Goal: Transaction & Acquisition: Book appointment/travel/reservation

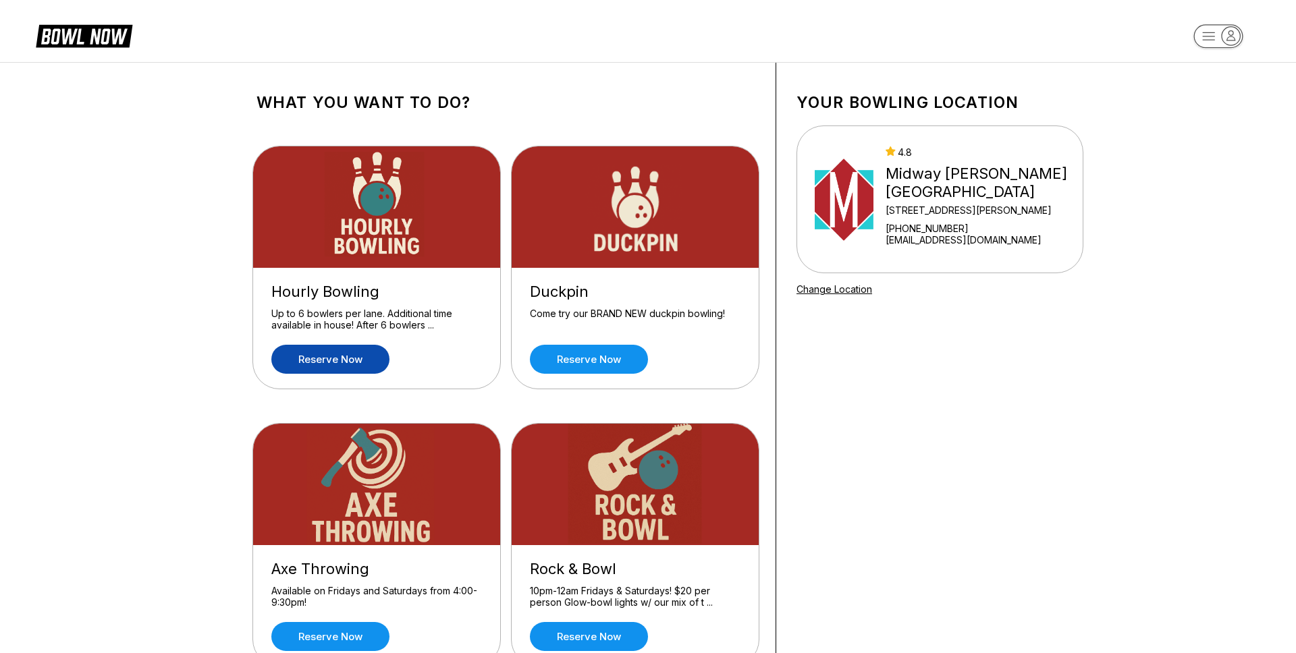
click at [347, 361] on link "Reserve now" at bounding box center [330, 359] width 118 height 29
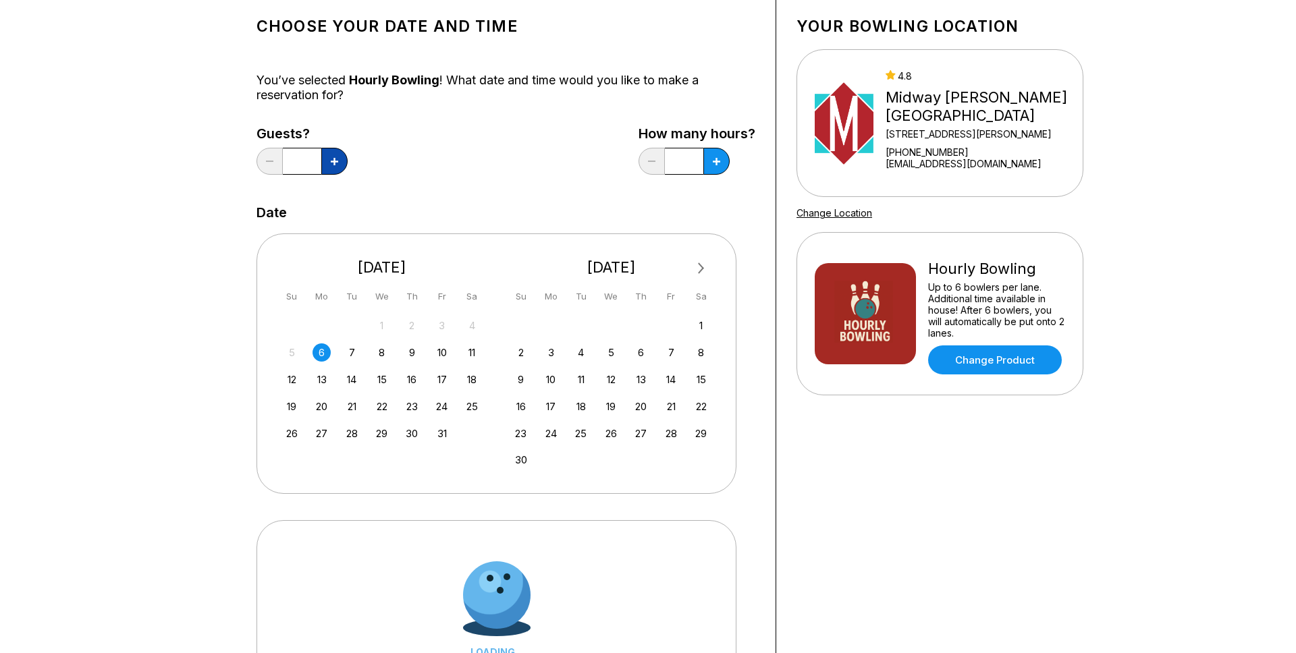
scroll to position [78, 0]
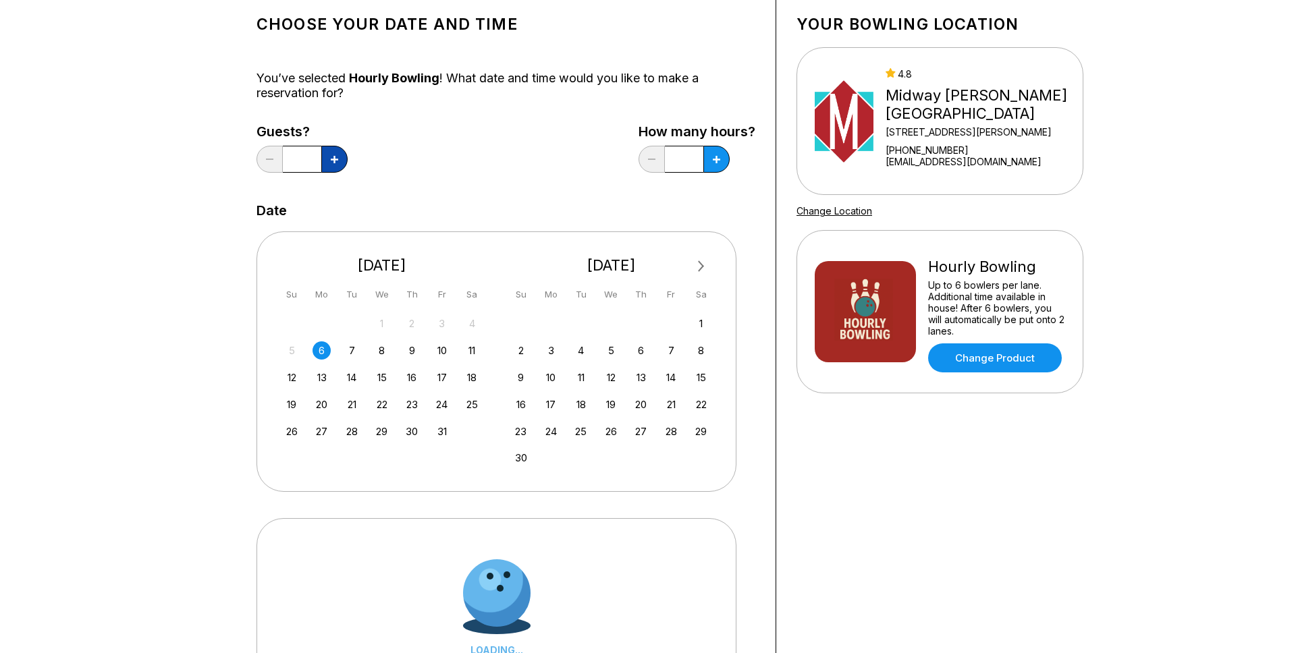
click at [339, 164] on button at bounding box center [334, 159] width 26 height 27
type input "*"
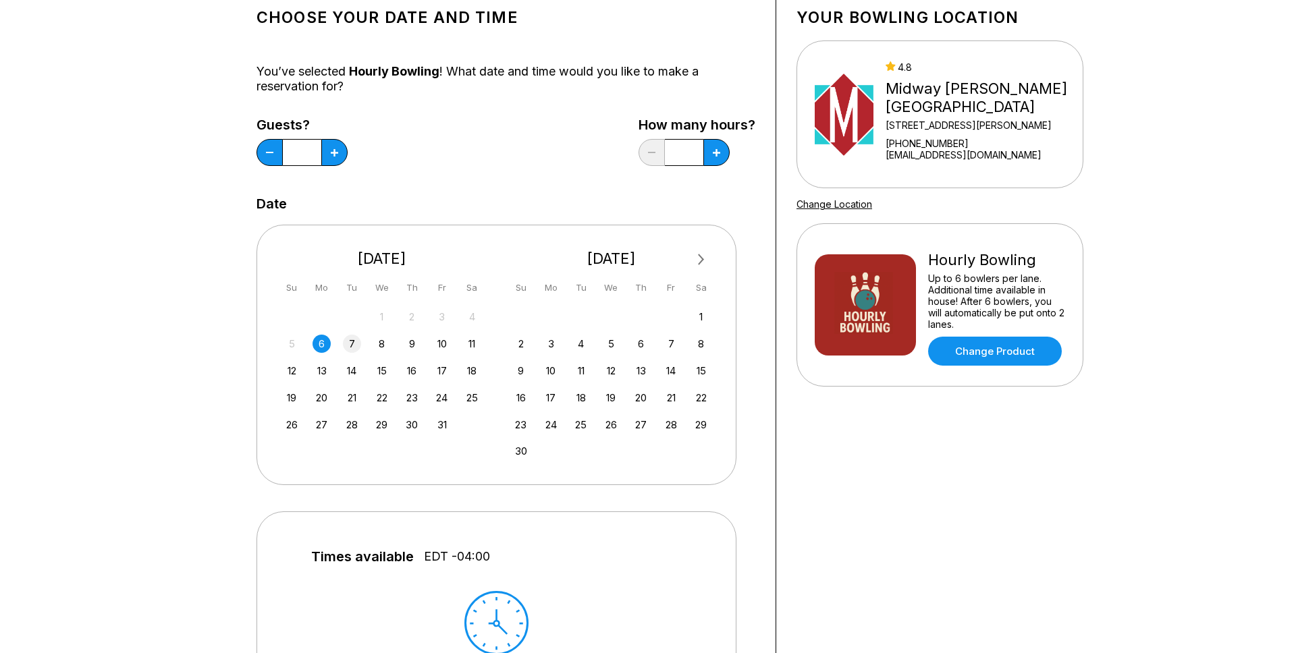
click at [346, 344] on div "7" at bounding box center [352, 344] width 18 height 18
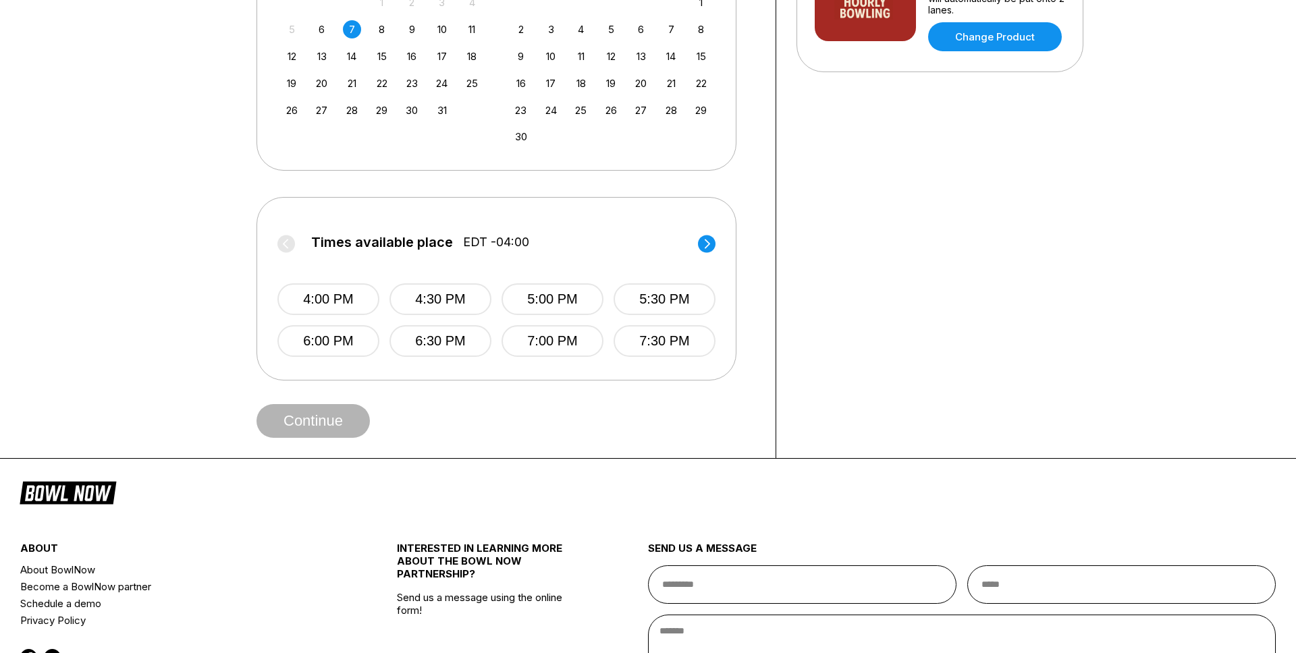
scroll to position [468, 0]
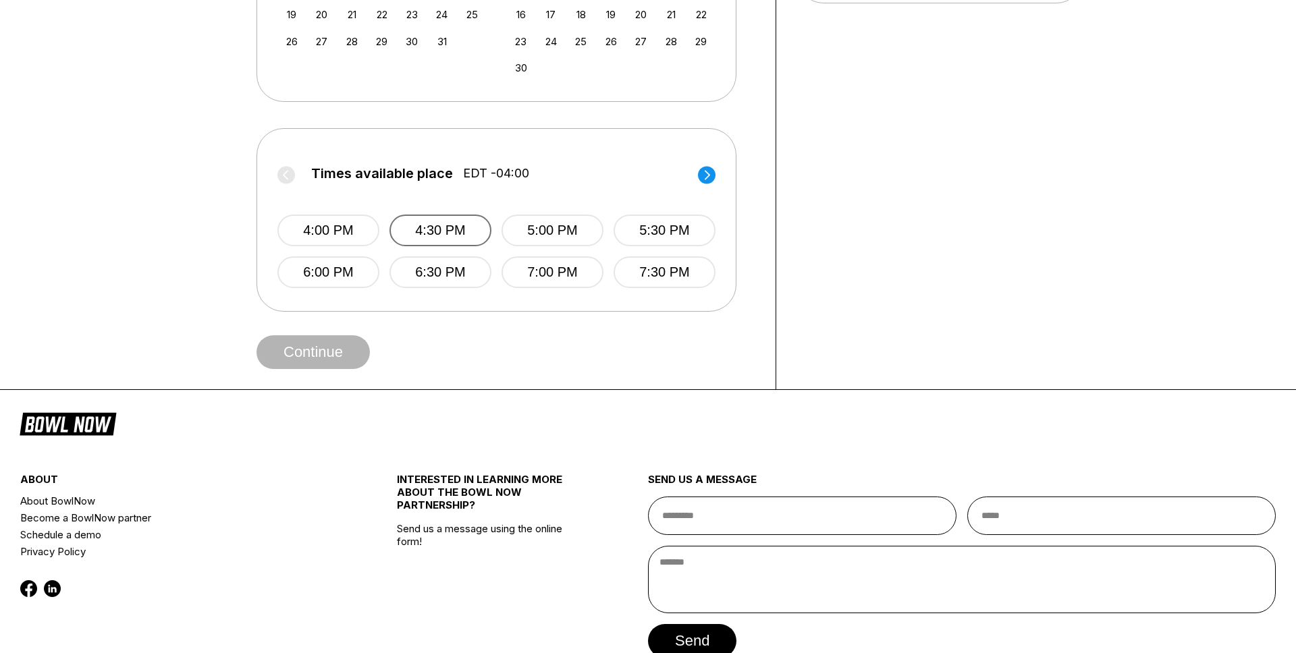
click at [420, 232] on button "4:30 PM" at bounding box center [440, 231] width 102 height 32
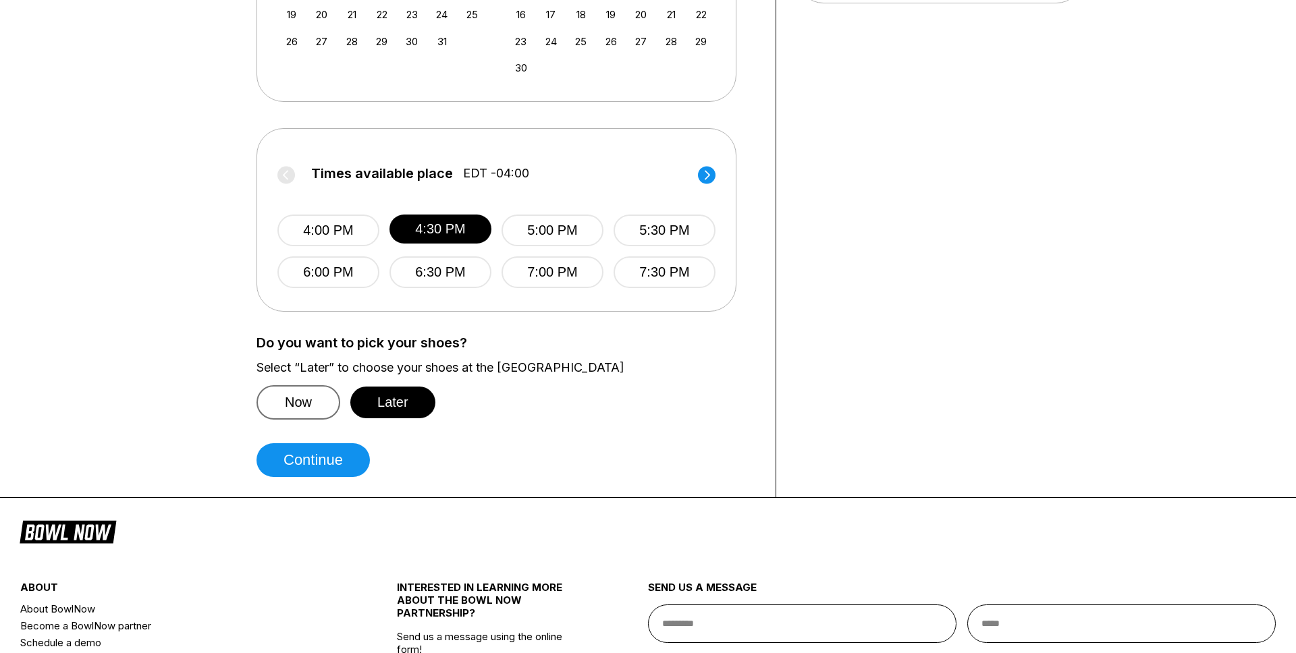
click at [302, 394] on button "Now" at bounding box center [299, 402] width 84 height 34
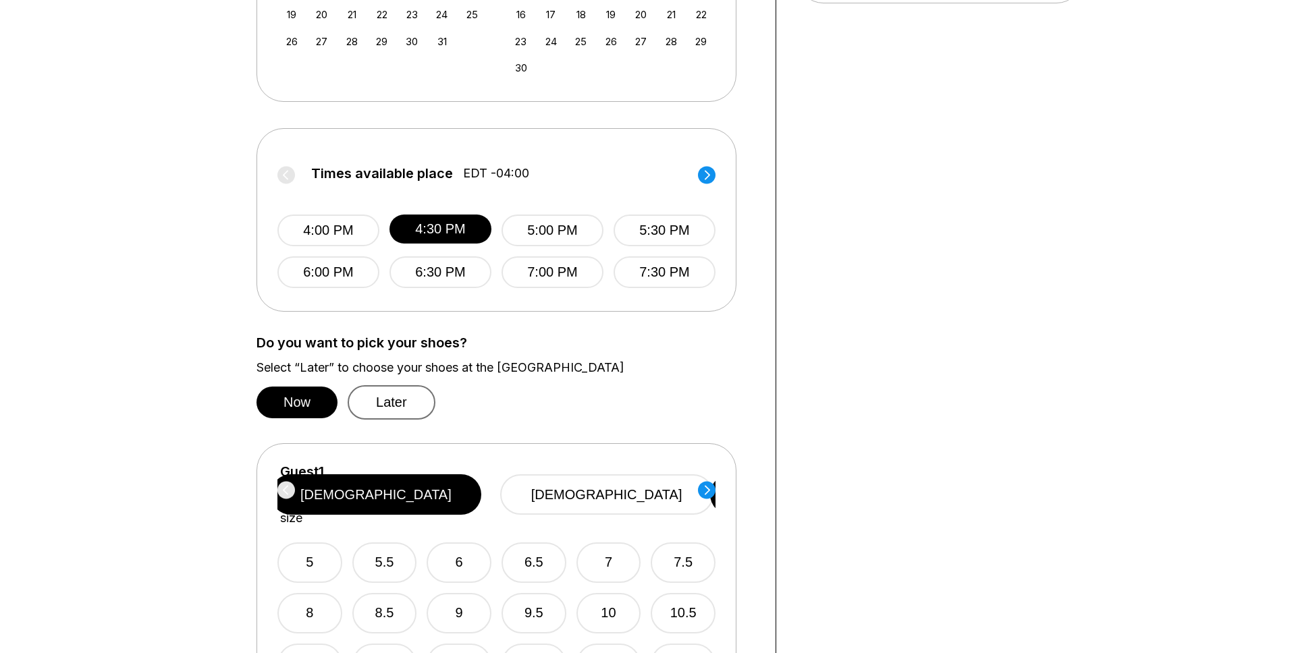
click at [398, 396] on button "Later" at bounding box center [392, 402] width 88 height 34
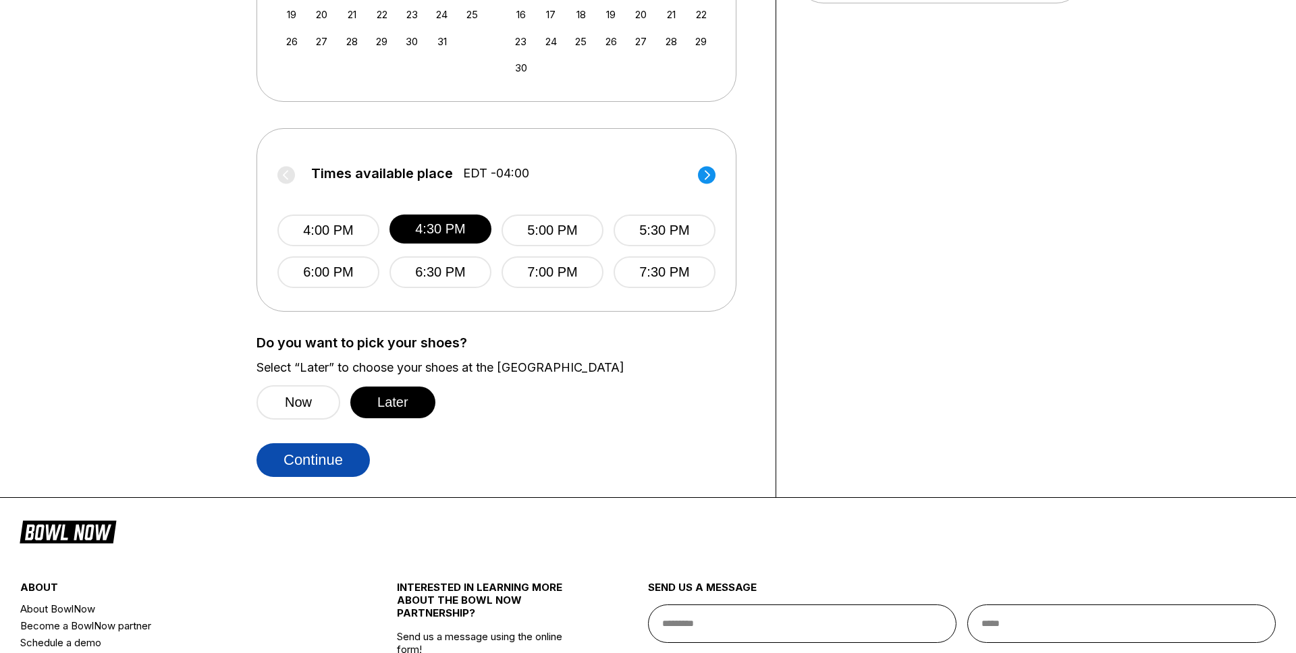
click at [336, 454] on button "Continue" at bounding box center [313, 460] width 113 height 34
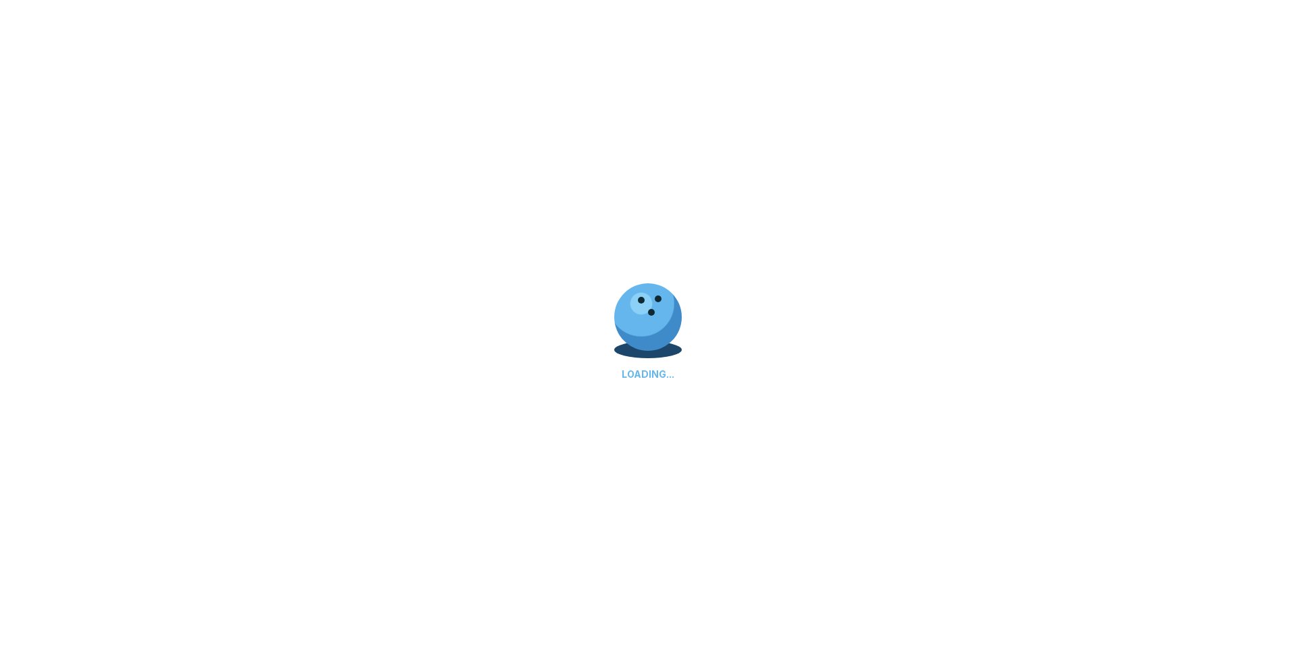
select select "**"
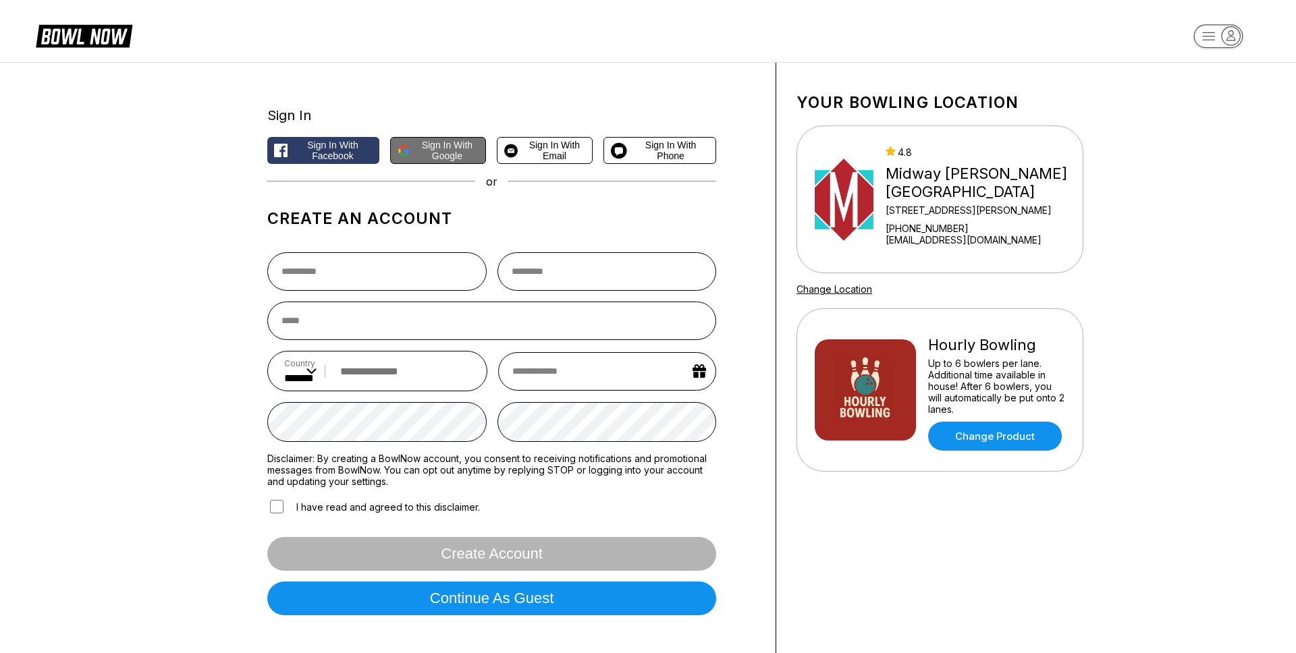
click at [452, 144] on span "Sign in with Google" at bounding box center [447, 151] width 63 height 22
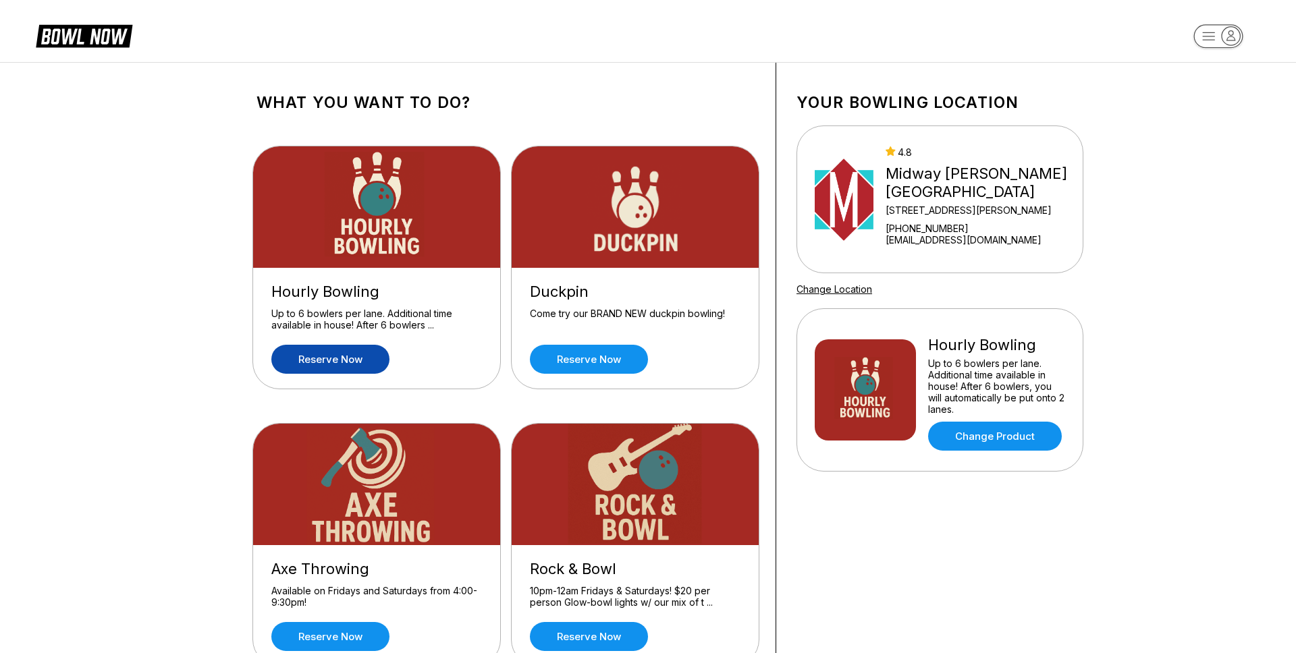
click at [348, 354] on link "Reserve now" at bounding box center [330, 359] width 118 height 29
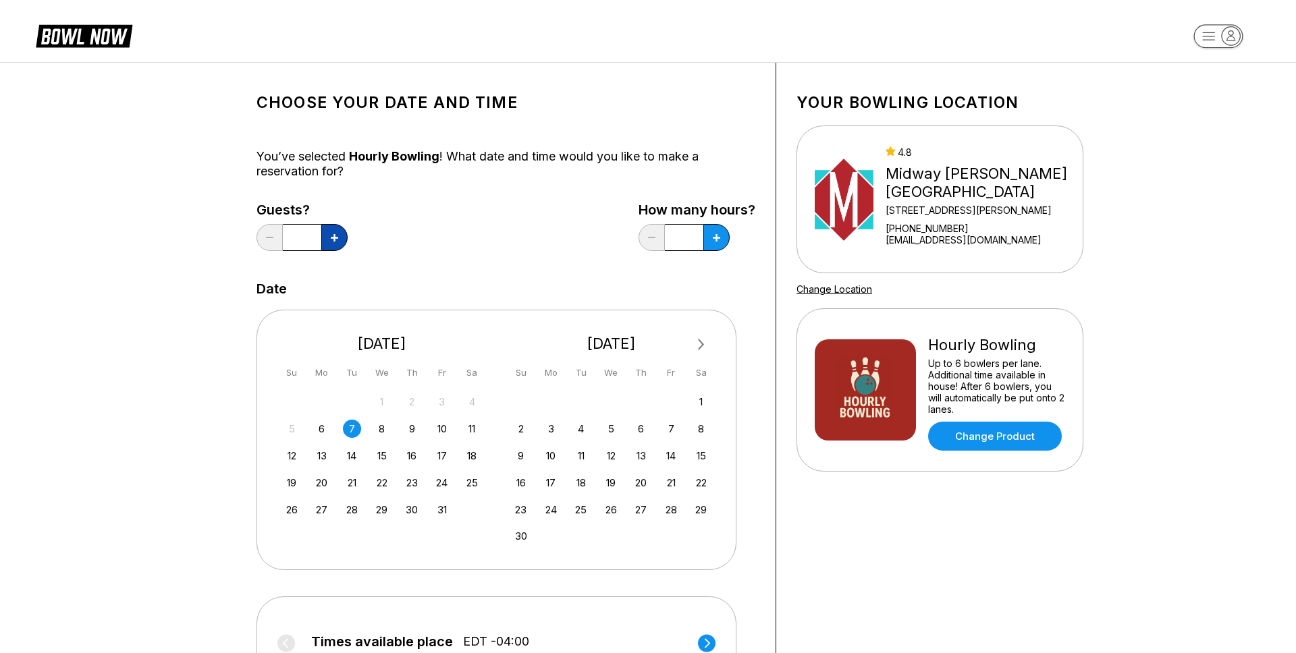
click at [333, 243] on button at bounding box center [334, 237] width 26 height 27
type input "*"
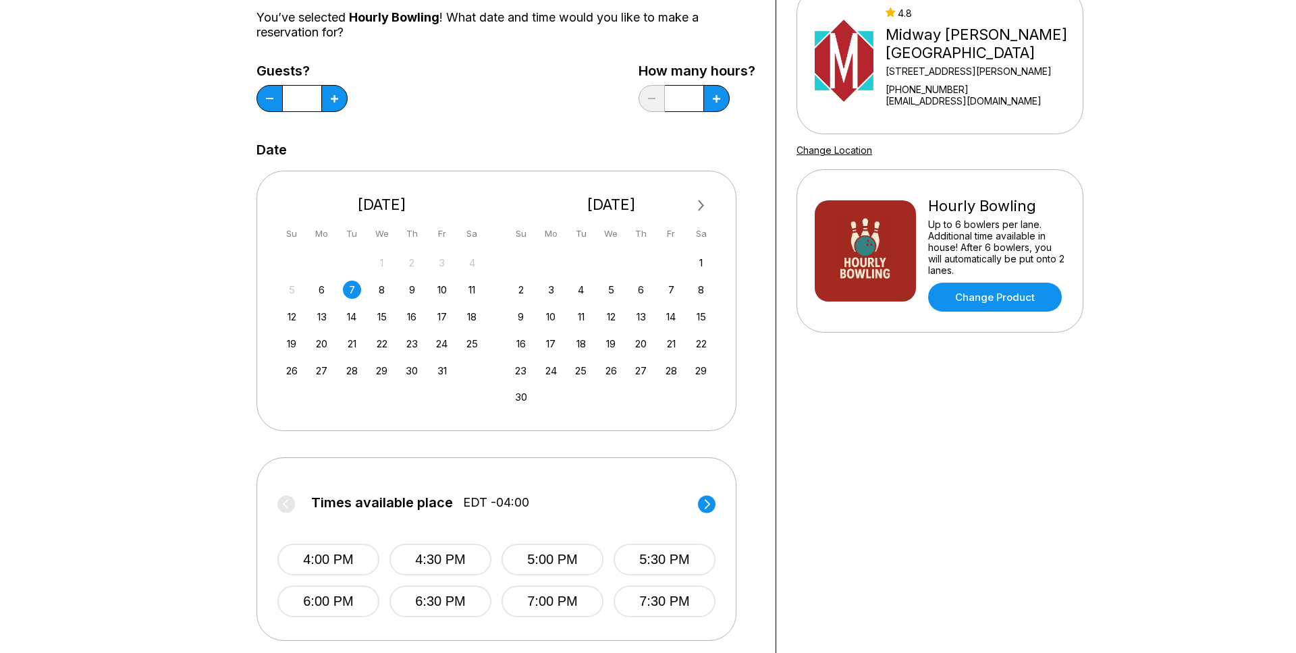
scroll to position [314, 0]
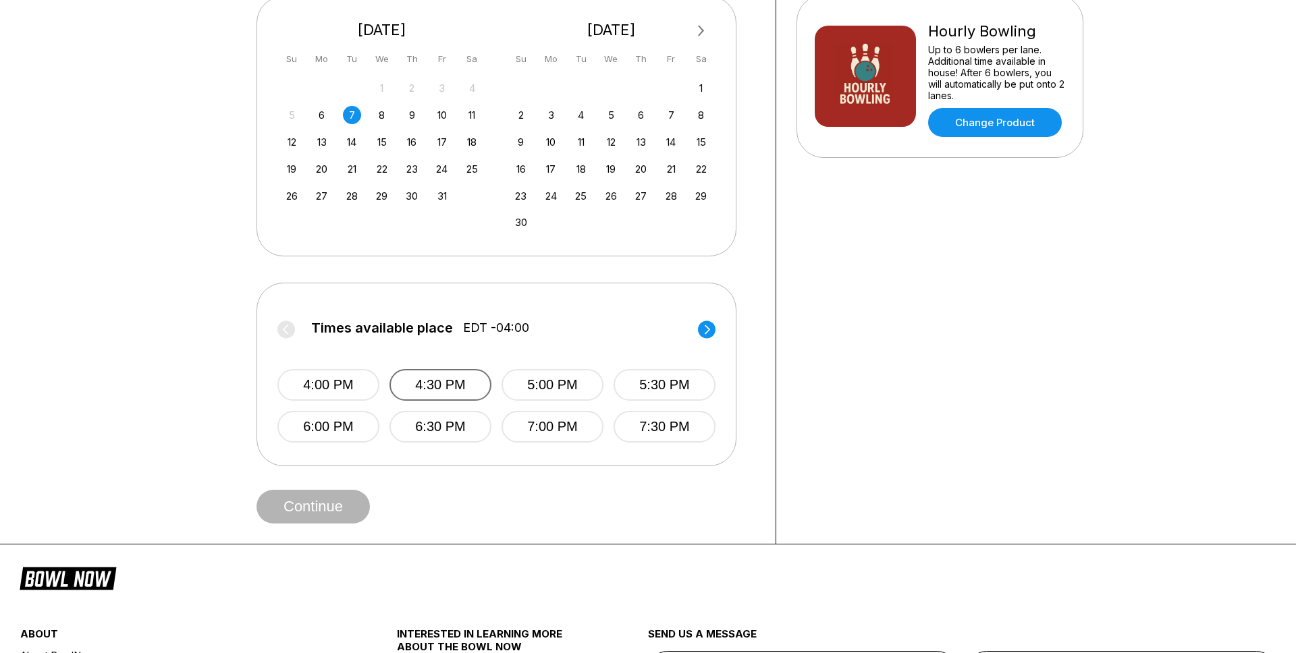
click at [392, 379] on button "4:30 PM" at bounding box center [440, 385] width 102 height 32
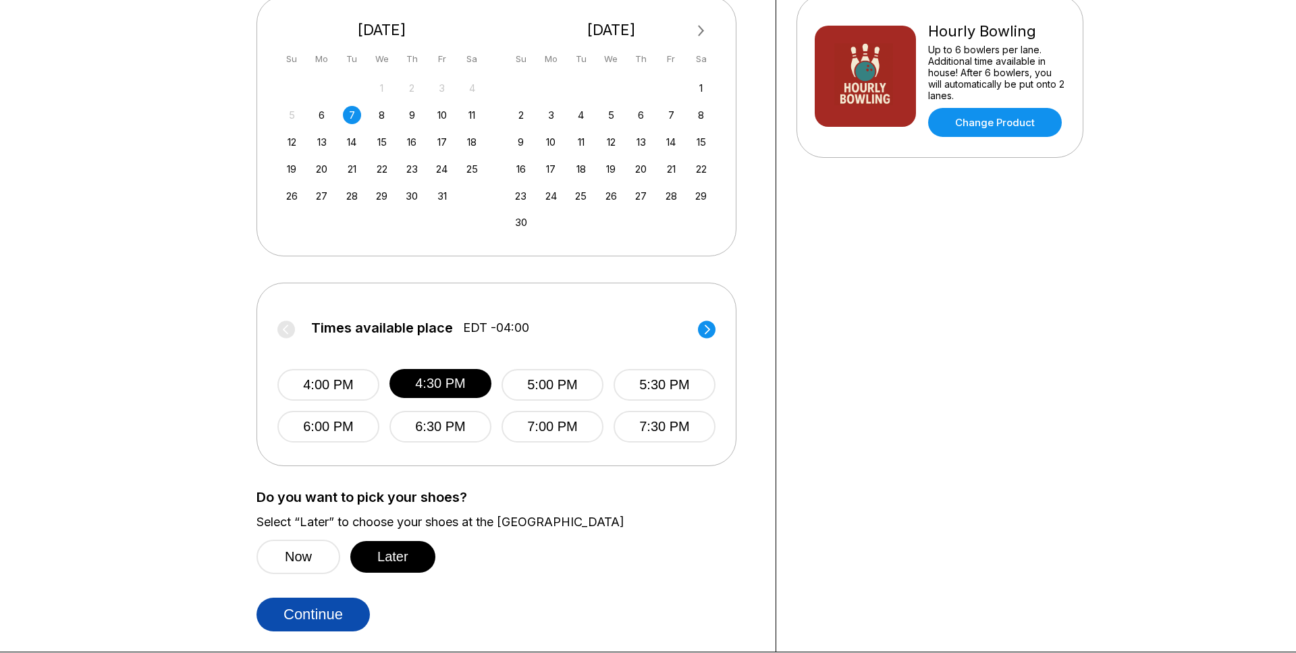
click at [333, 601] on button "Continue" at bounding box center [313, 615] width 113 height 34
